Goal: Register for event/course

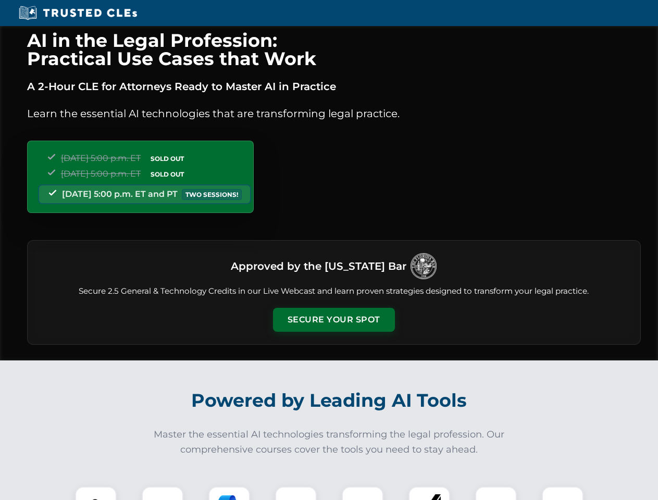
click at [333, 320] on button "Secure Your Spot" at bounding box center [334, 320] width 122 height 24
click at [96, 493] on img at bounding box center [96, 507] width 30 height 30
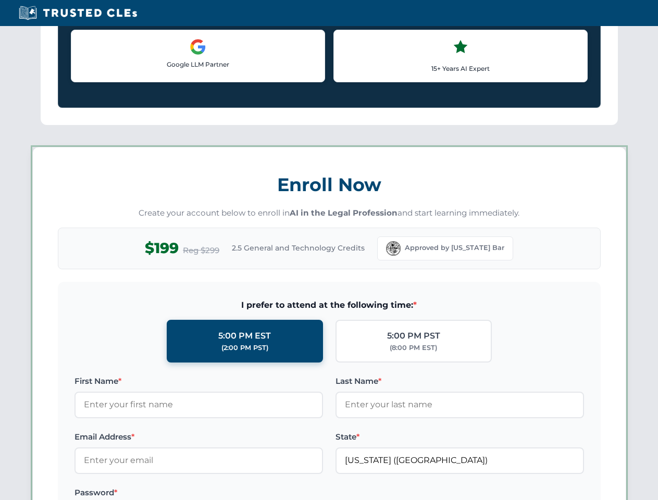
click at [229, 493] on label "Password *" at bounding box center [198, 492] width 248 height 13
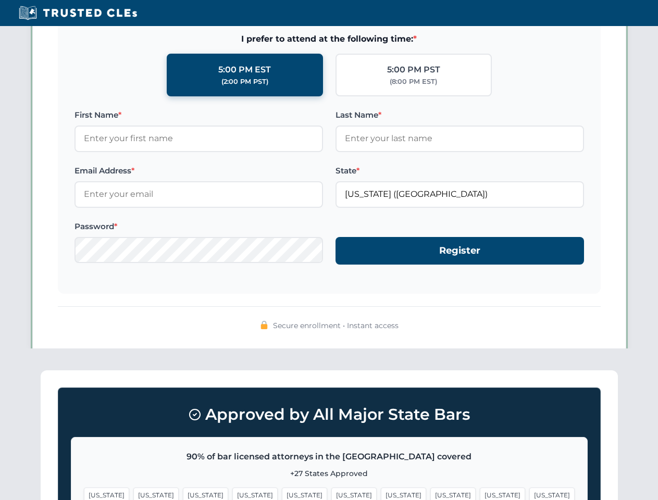
click at [480, 493] on span "[US_STATE]" at bounding box center [502, 495] width 45 height 15
